Goal: Task Accomplishment & Management: Use online tool/utility

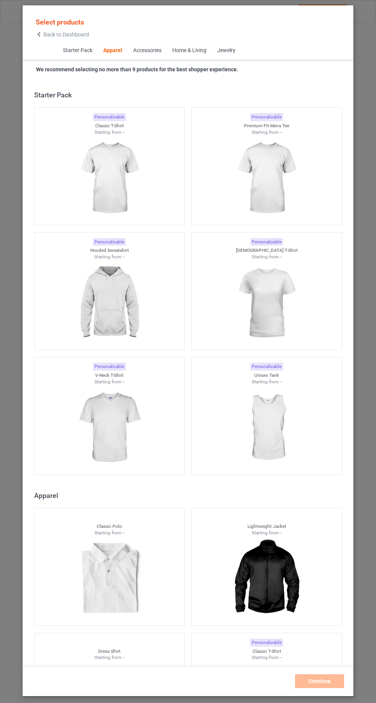
scroll to position [410, 0]
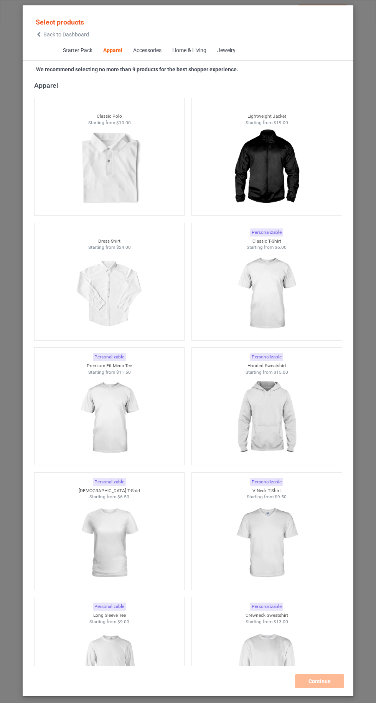
click at [35, 48] on div "Starter Pack Apparel Accessories Home & Living Jewelry" at bounding box center [188, 50] width 331 height 19
click at [39, 34] on icon at bounding box center [39, 34] width 7 height 5
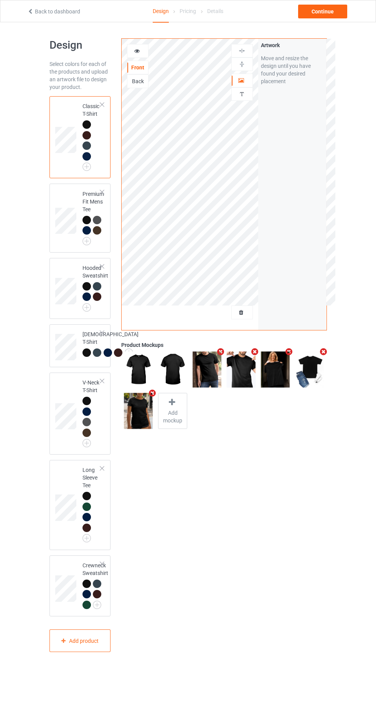
click at [251, 311] on div at bounding box center [242, 313] width 21 height 8
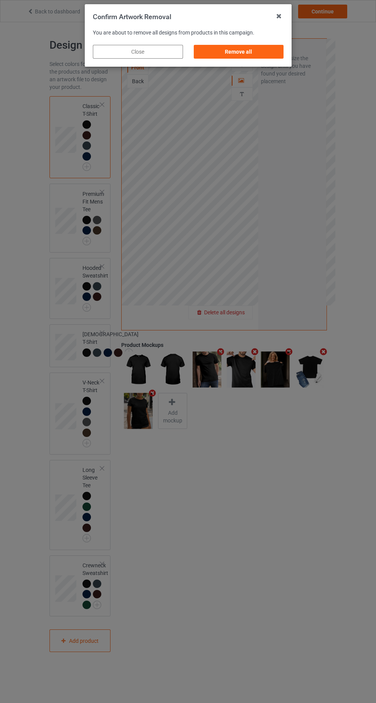
click at [270, 48] on div "Remove all" at bounding box center [238, 52] width 90 height 14
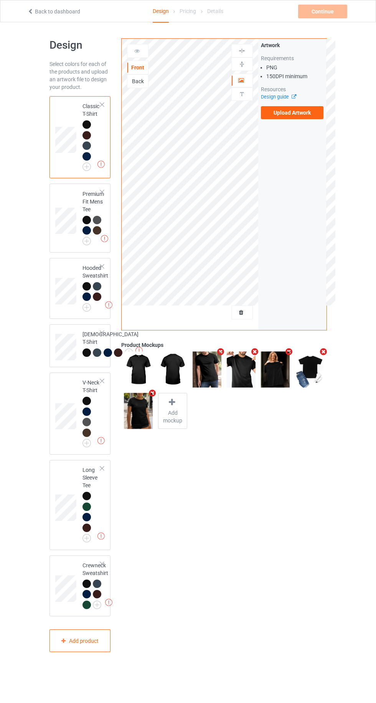
click at [315, 113] on label "Upload Artwork" at bounding box center [292, 112] width 63 height 13
click at [0, 0] on input "Upload Artwork" at bounding box center [0, 0] width 0 height 0
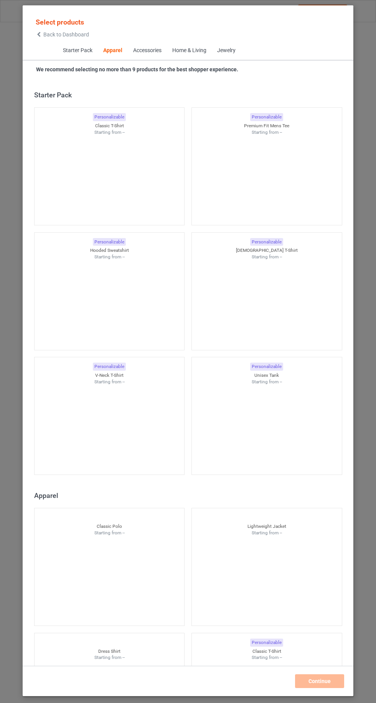
scroll to position [410, 0]
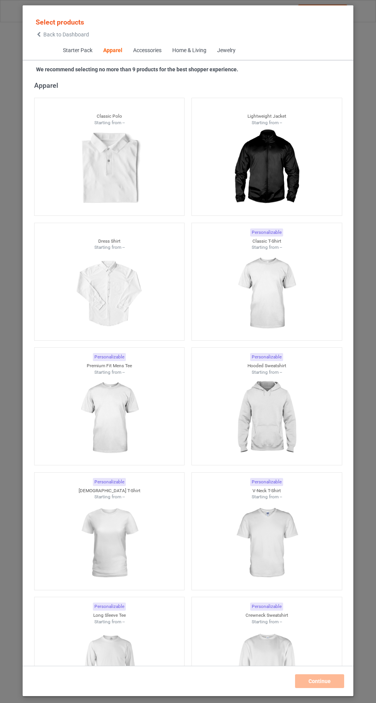
click at [39, 36] on icon at bounding box center [39, 34] width 7 height 5
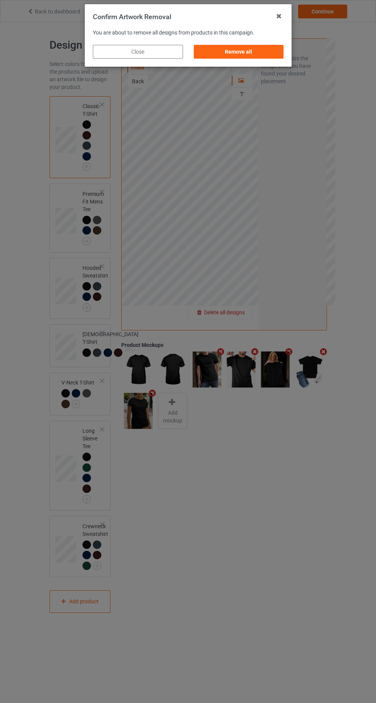
click at [256, 53] on div "Remove all" at bounding box center [238, 52] width 90 height 14
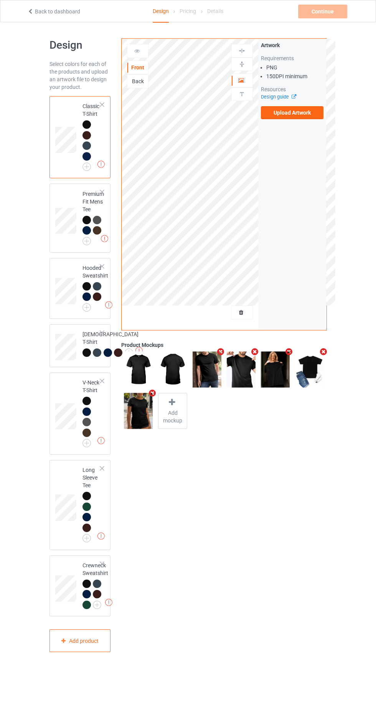
click at [318, 120] on div "Artwork Requirements PNG 150 DPI minimum Resources Design guide Upload Artwork" at bounding box center [292, 80] width 68 height 83
click at [303, 110] on label "Upload Artwork" at bounding box center [292, 112] width 63 height 13
click at [0, 0] on input "Upload Artwork" at bounding box center [0, 0] width 0 height 0
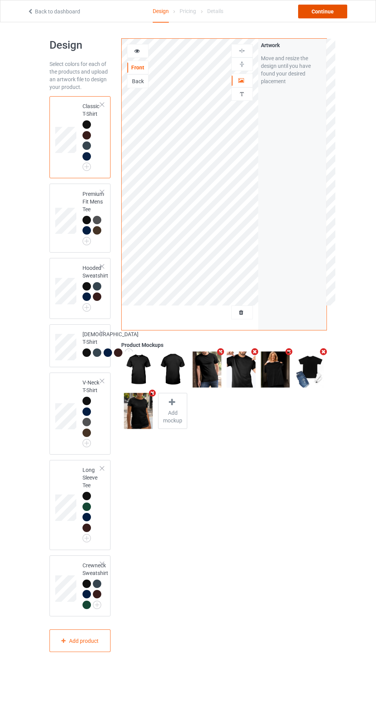
click at [327, 11] on div "Continue" at bounding box center [322, 12] width 49 height 14
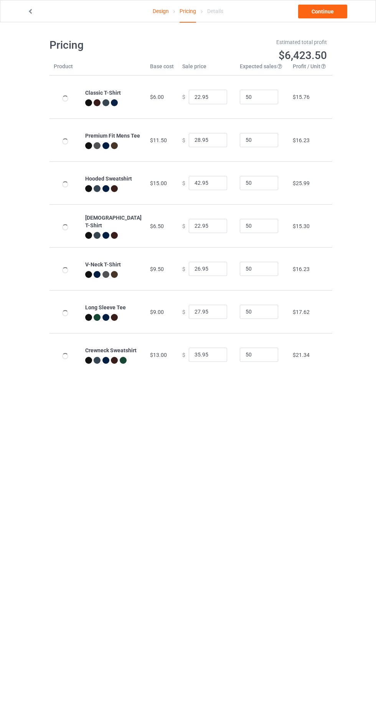
click at [332, 15] on link "Continue" at bounding box center [322, 12] width 49 height 14
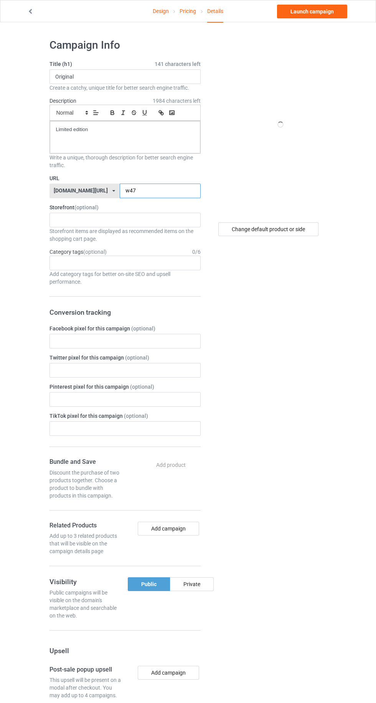
click at [163, 190] on input "w47" at bounding box center [160, 191] width 81 height 15
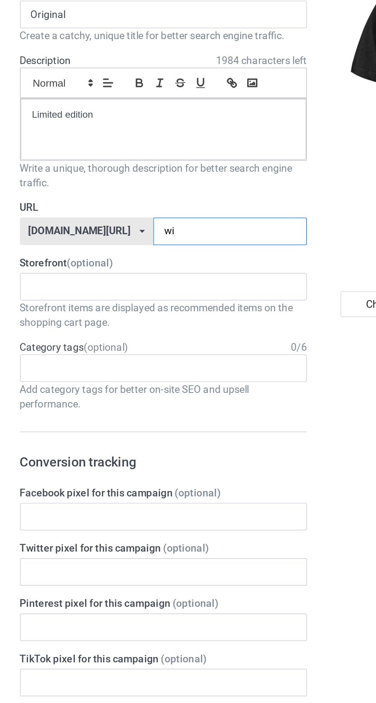
type input "wii"
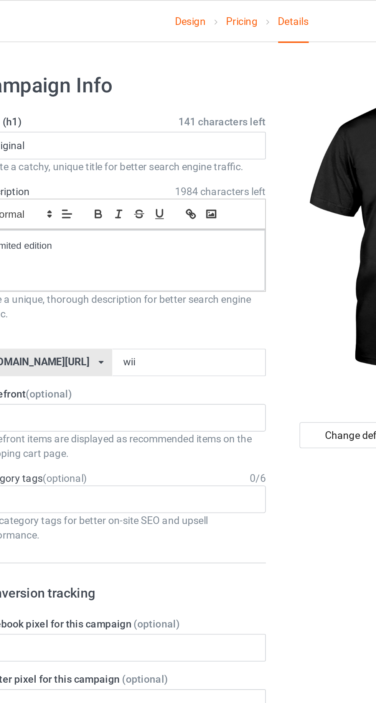
click at [153, 7] on link "Design" at bounding box center [161, 10] width 16 height 21
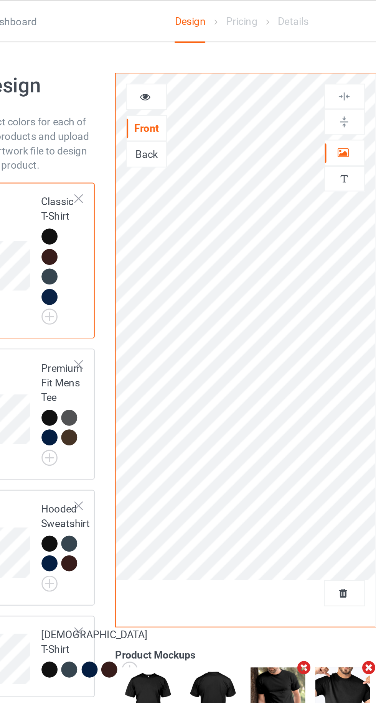
click at [241, 78] on icon at bounding box center [241, 79] width 7 height 5
click at [137, 51] on icon at bounding box center [137, 49] width 7 height 5
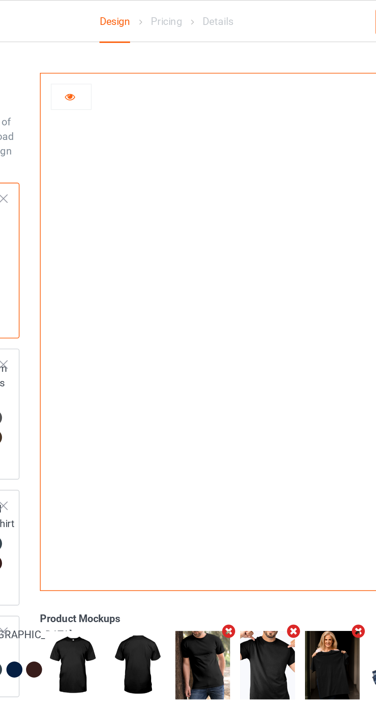
click at [138, 53] on icon at bounding box center [137, 49] width 7 height 5
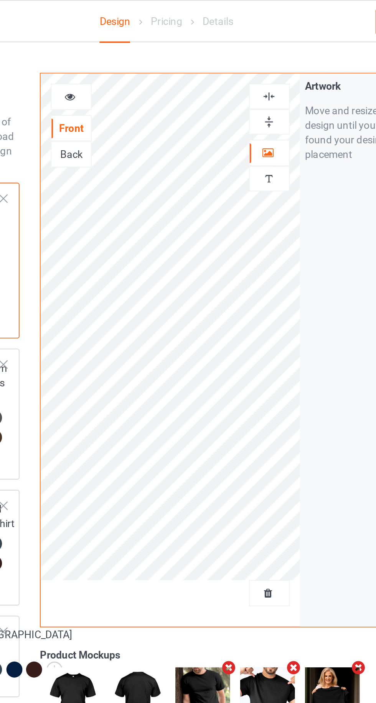
click at [137, 53] on icon at bounding box center [137, 49] width 7 height 5
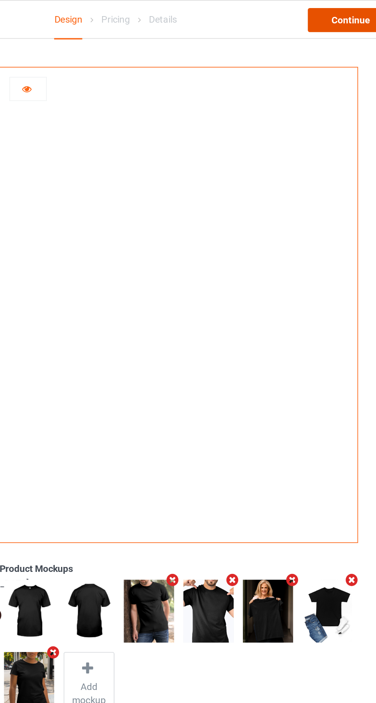
click at [320, 15] on div "Continue" at bounding box center [322, 12] width 49 height 14
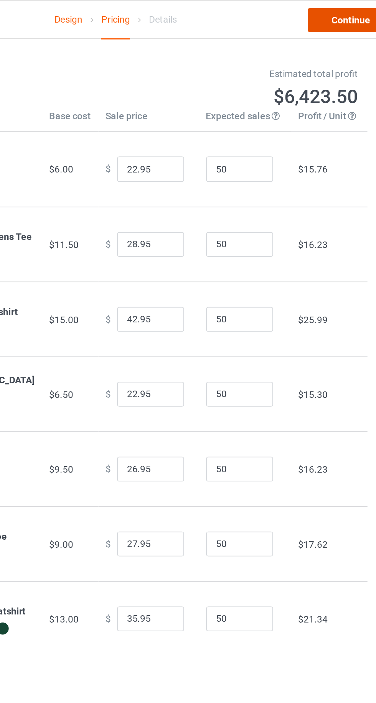
click at [321, 11] on link "Continue" at bounding box center [322, 12] width 49 height 14
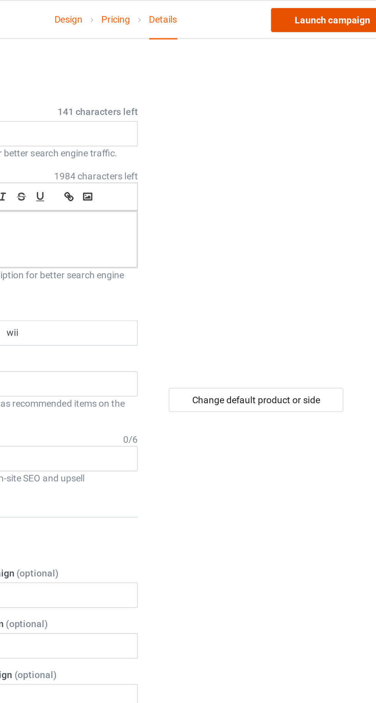
click at [316, 11] on link "Launch campaign" at bounding box center [312, 12] width 70 height 14
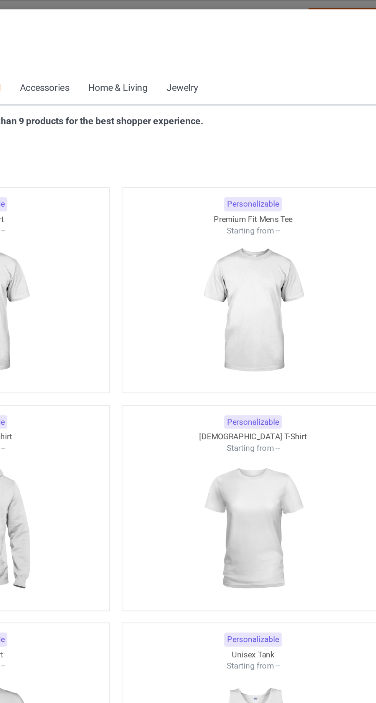
scroll to position [410, 0]
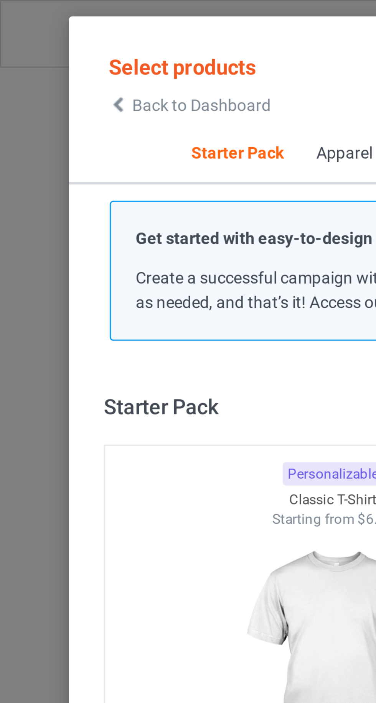
click at [47, 36] on span "Back to Dashboard" at bounding box center [66, 34] width 46 height 6
